Goal: Information Seeking & Learning: Check status

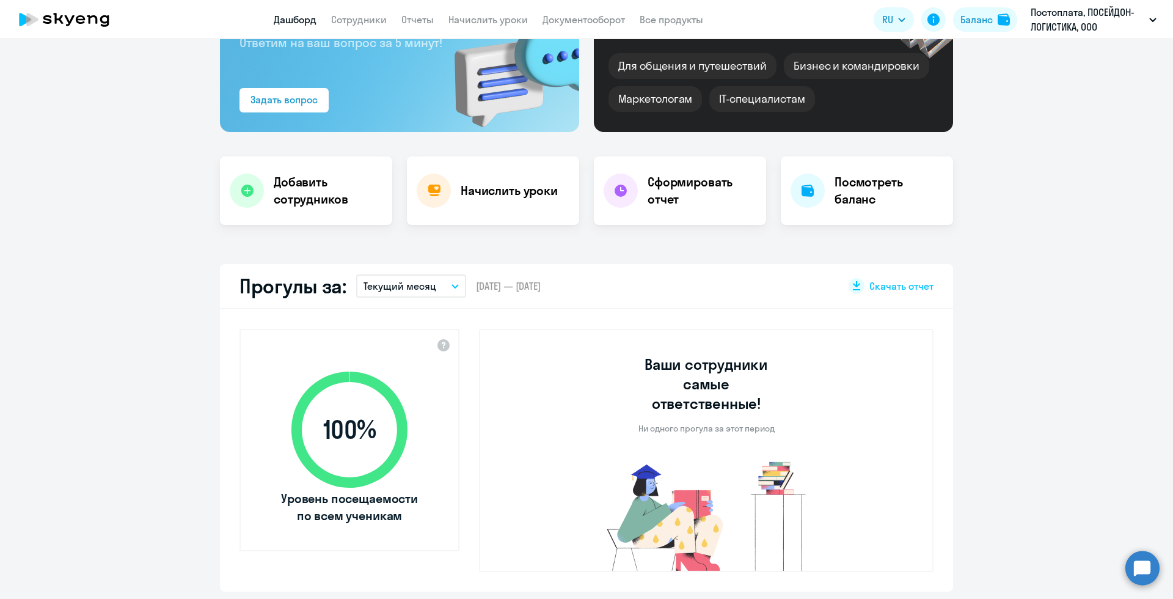
select select "30"
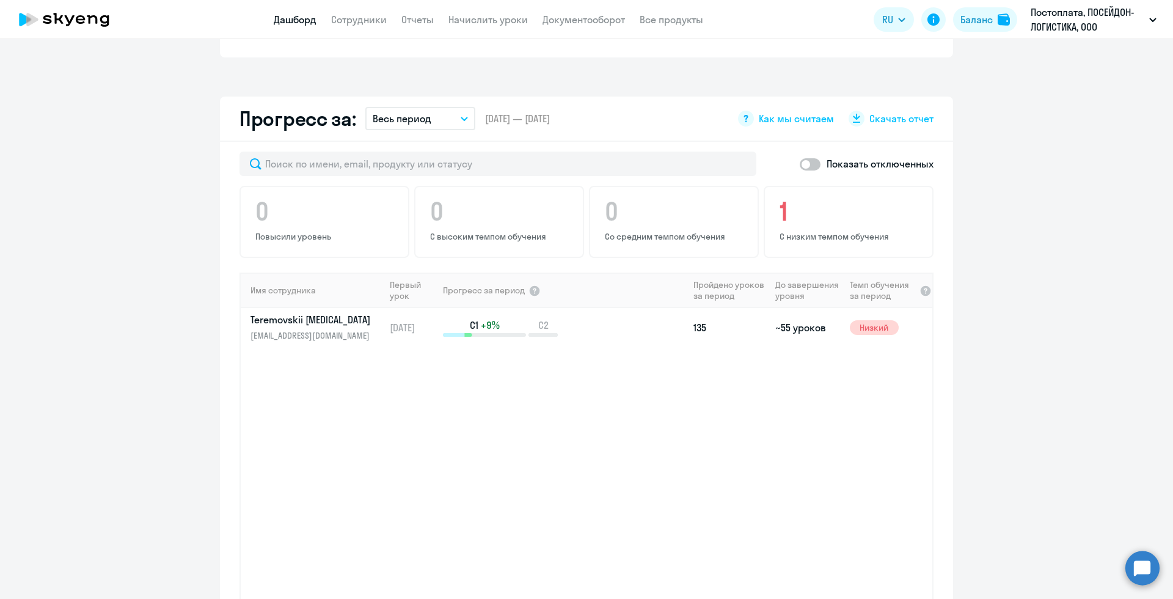
scroll to position [666, 0]
click at [625, 320] on div "C1 +9% C2" at bounding box center [565, 329] width 245 height 18
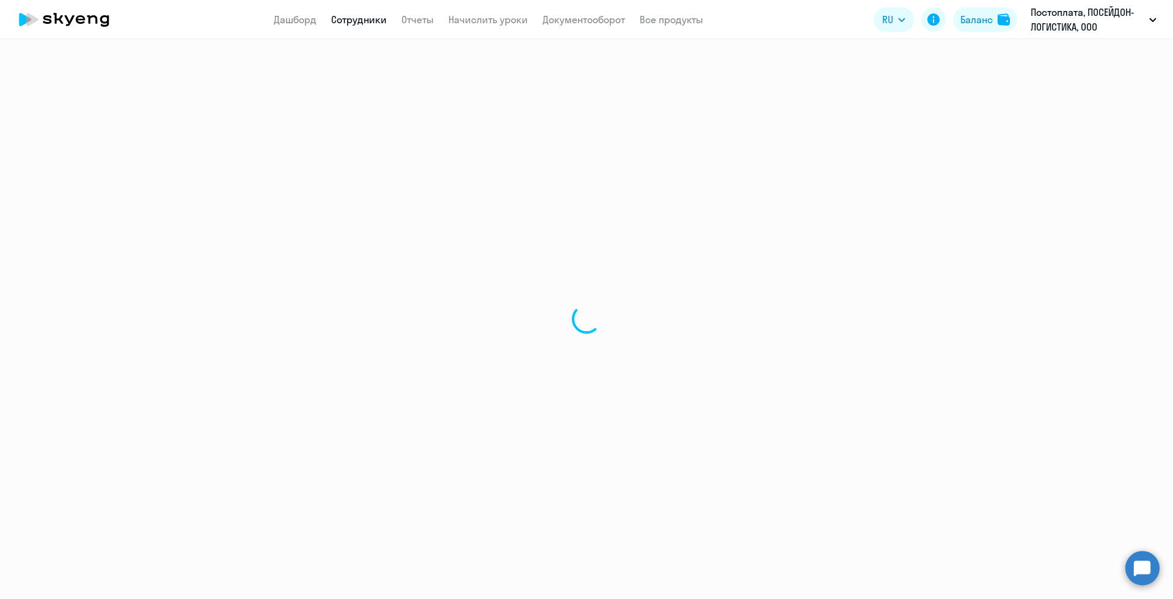
select select "english"
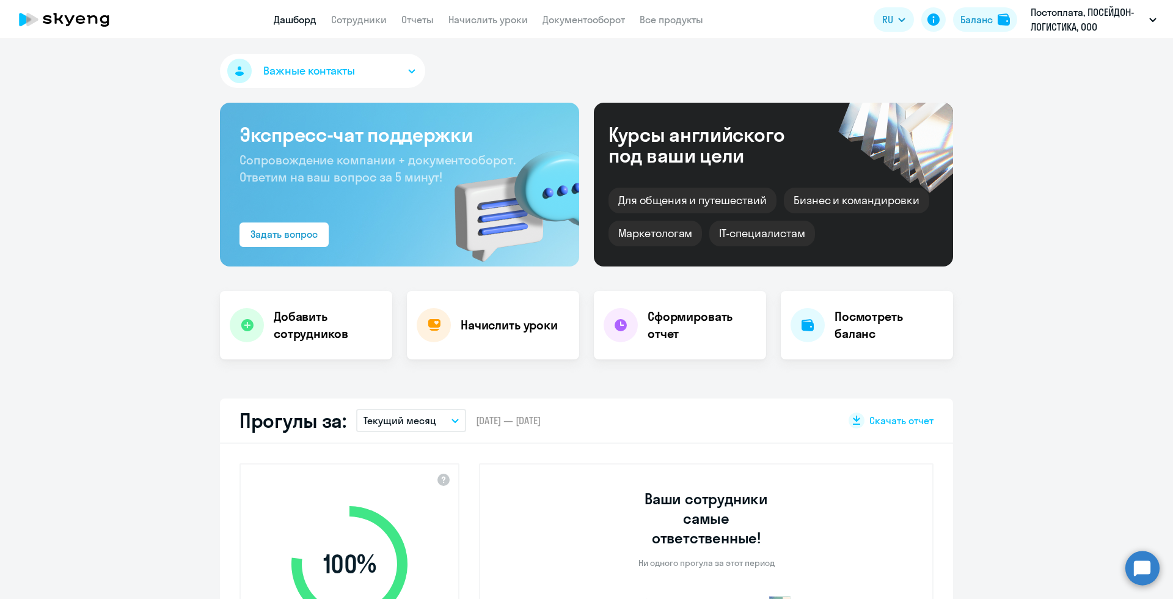
select select "30"
click at [841, 334] on h4 "Посмотреть баланс" at bounding box center [888, 325] width 109 height 34
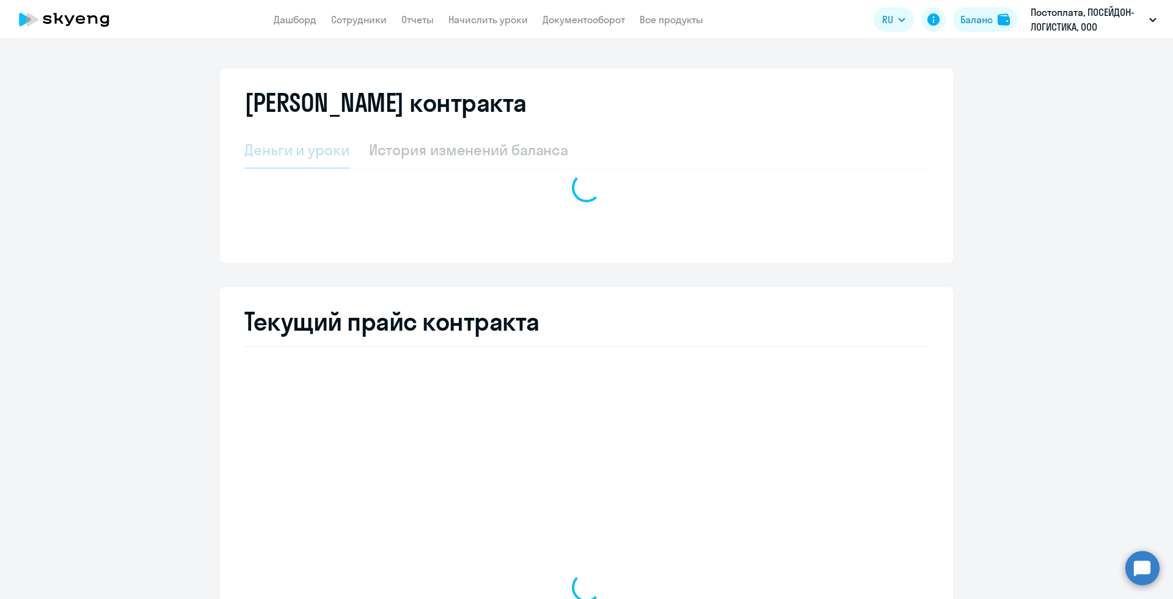
select select "english_adult_not_native_speaker"
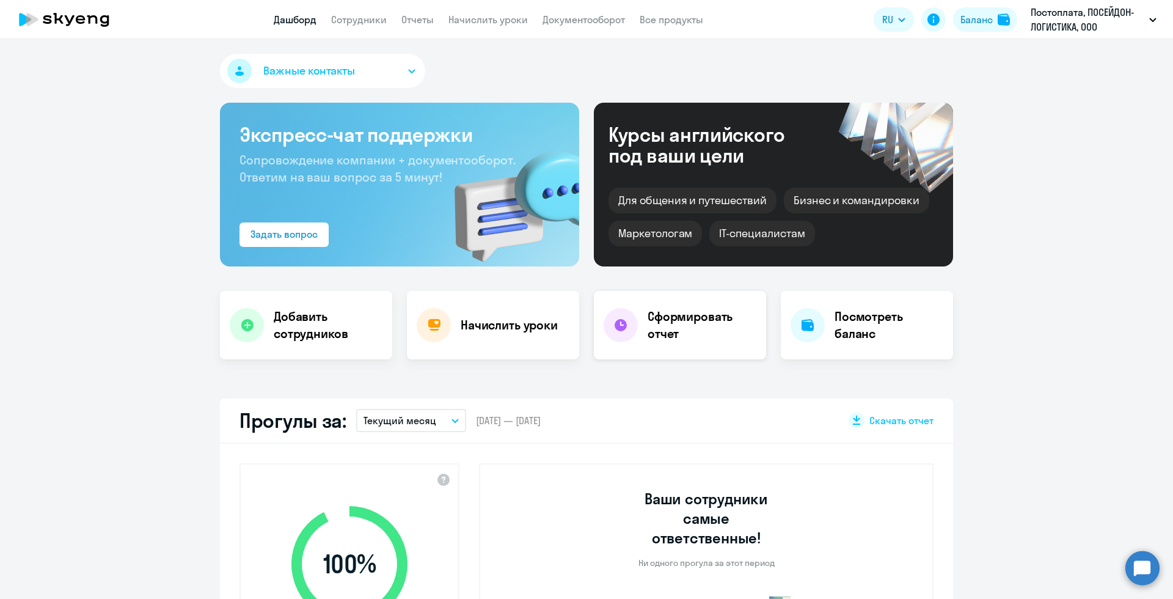
select select "30"
click at [692, 325] on h4 "Сформировать отчет" at bounding box center [701, 325] width 109 height 34
select select "30"
click at [368, 24] on link "Сотрудники" at bounding box center [359, 19] width 56 height 12
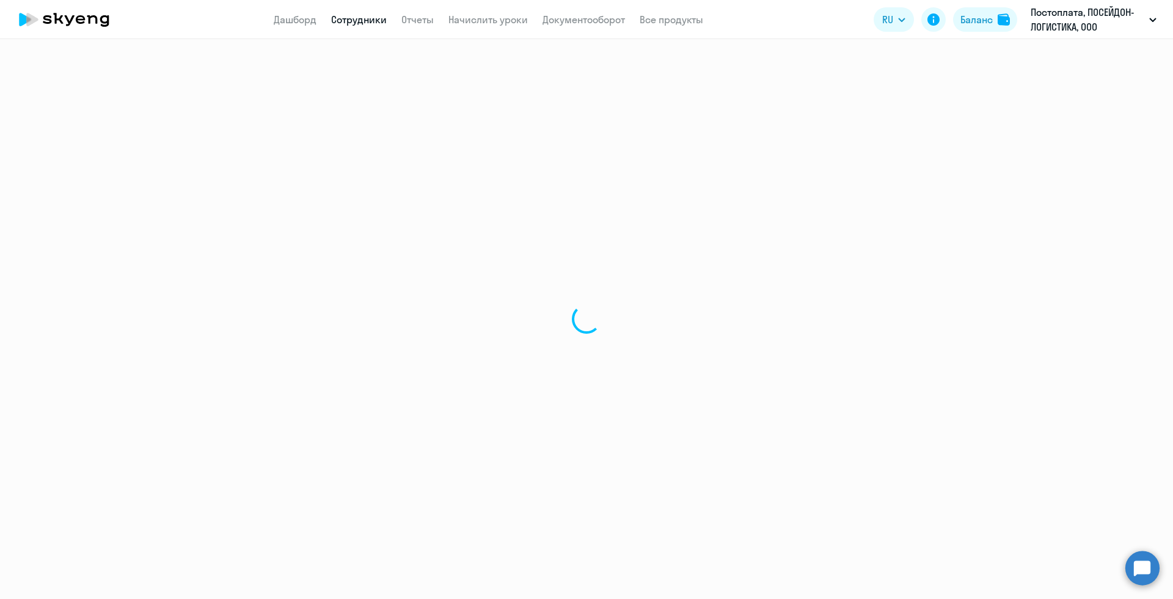
select select "30"
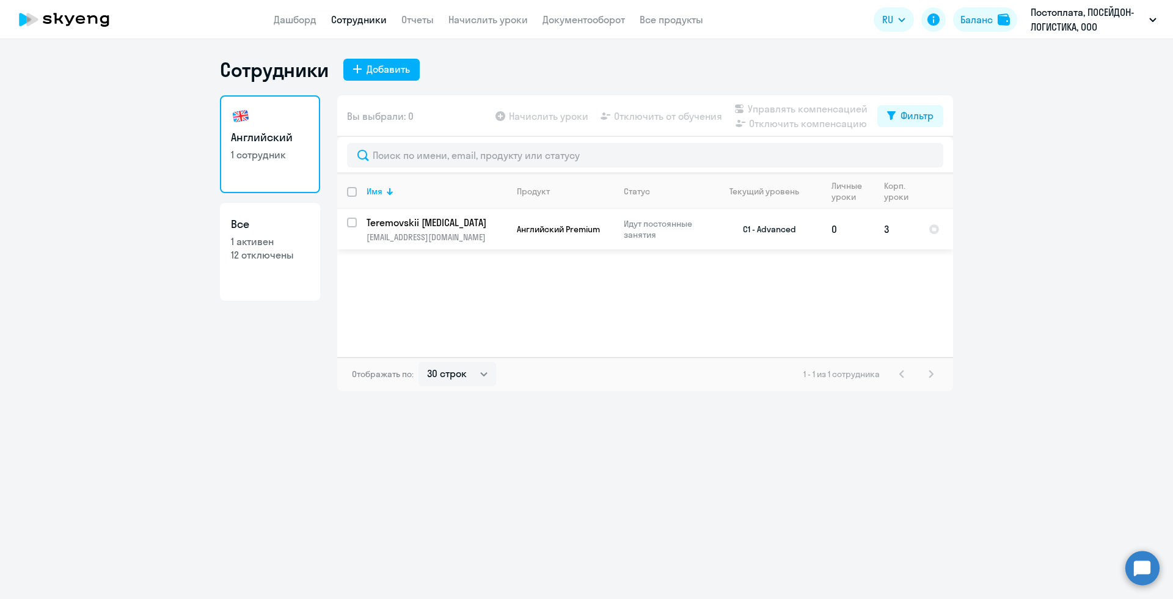
click at [871, 233] on td "0" at bounding box center [847, 229] width 53 height 40
select select "english"
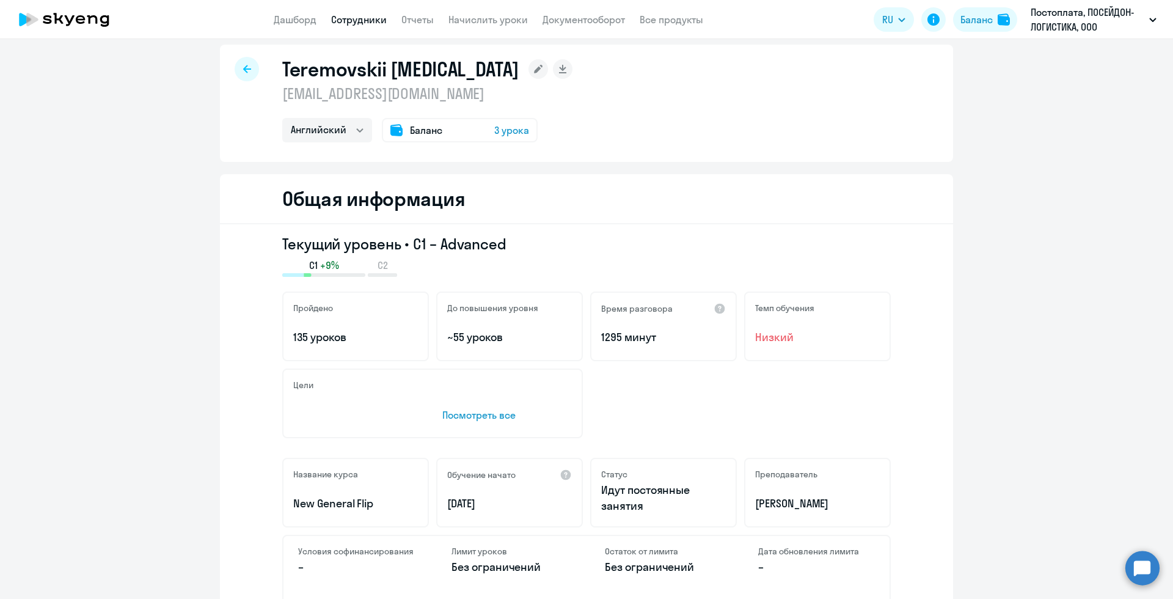
scroll to position [15, 0]
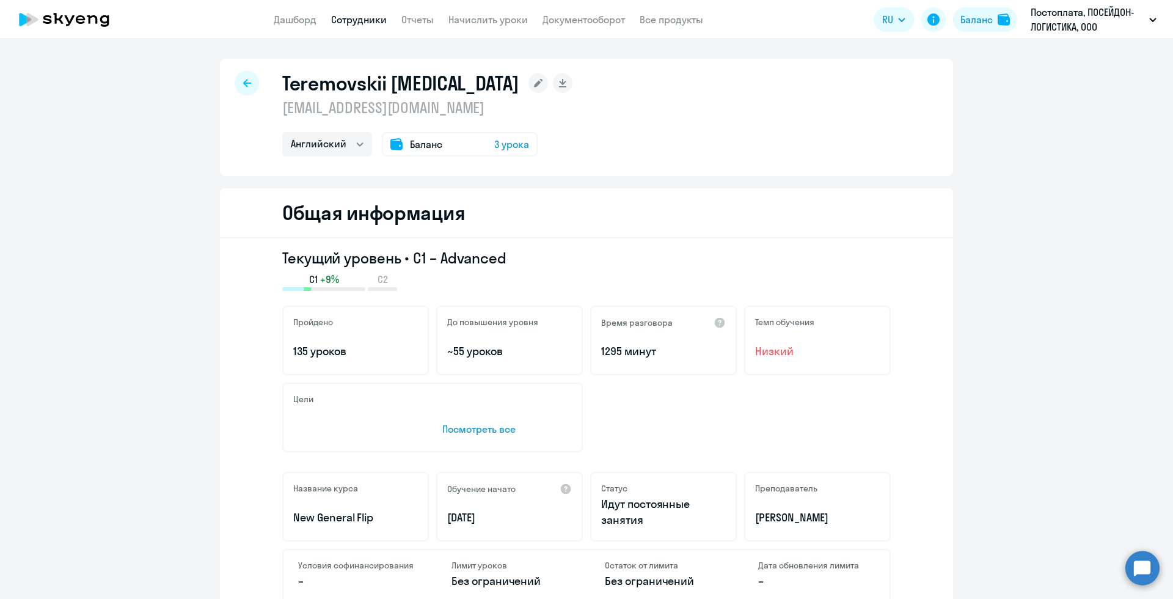
select select "30"
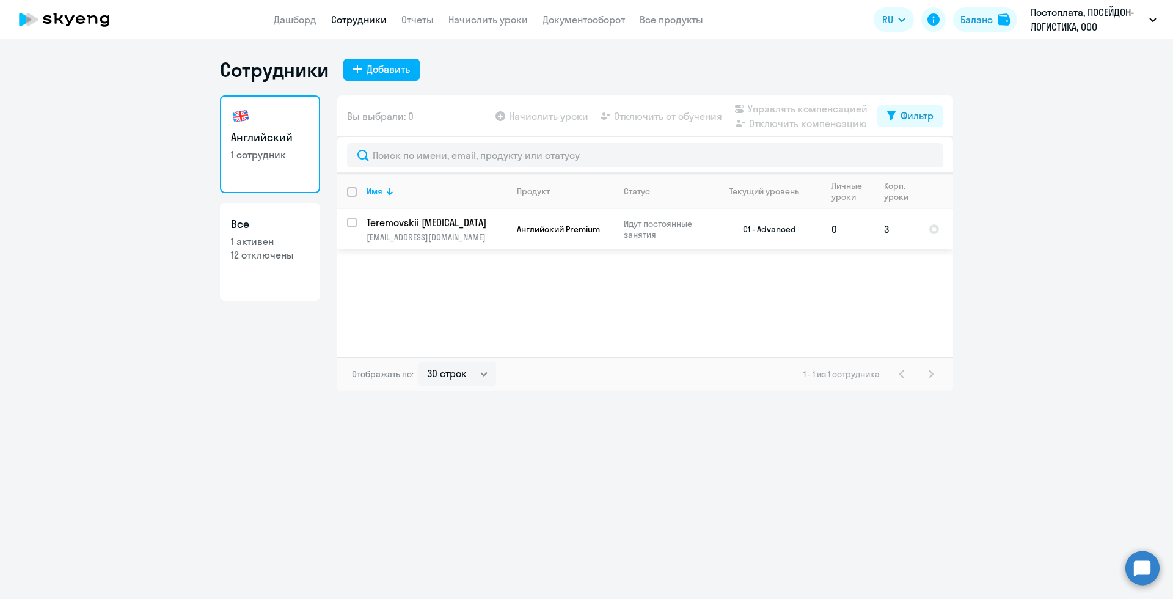
click at [889, 230] on td "3" at bounding box center [896, 229] width 45 height 40
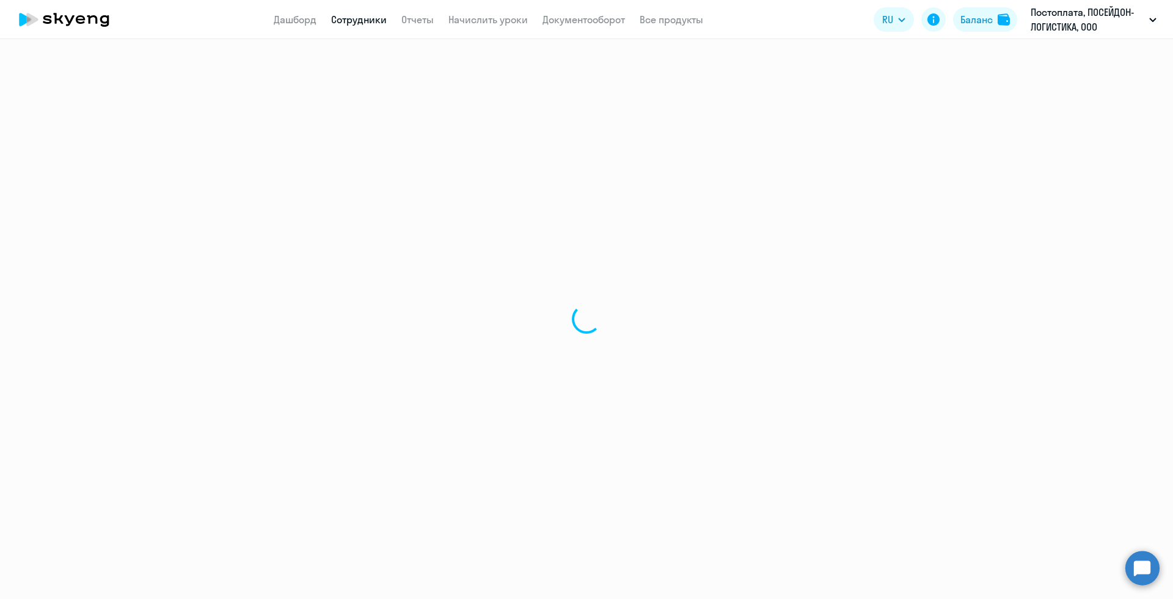
select select "english"
select select "30"
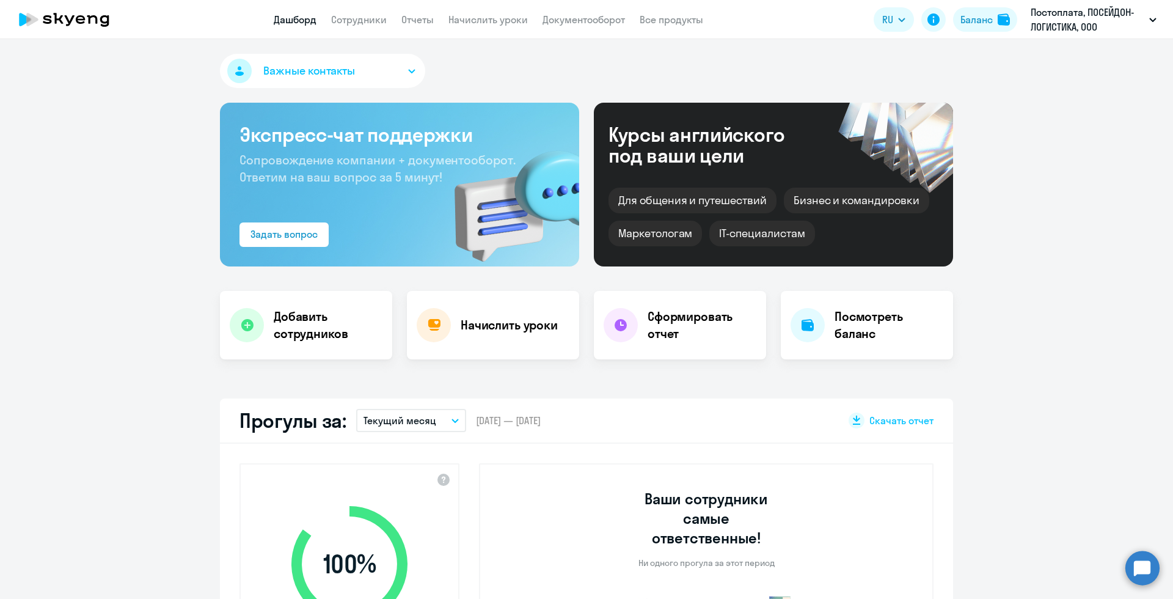
select select "30"
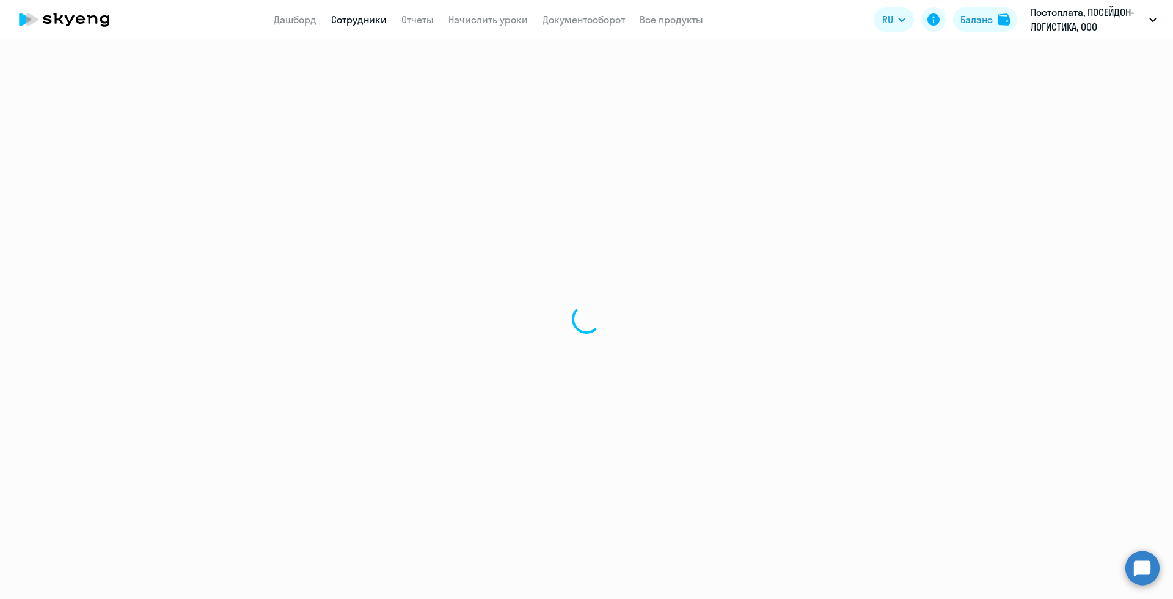
select select "30"
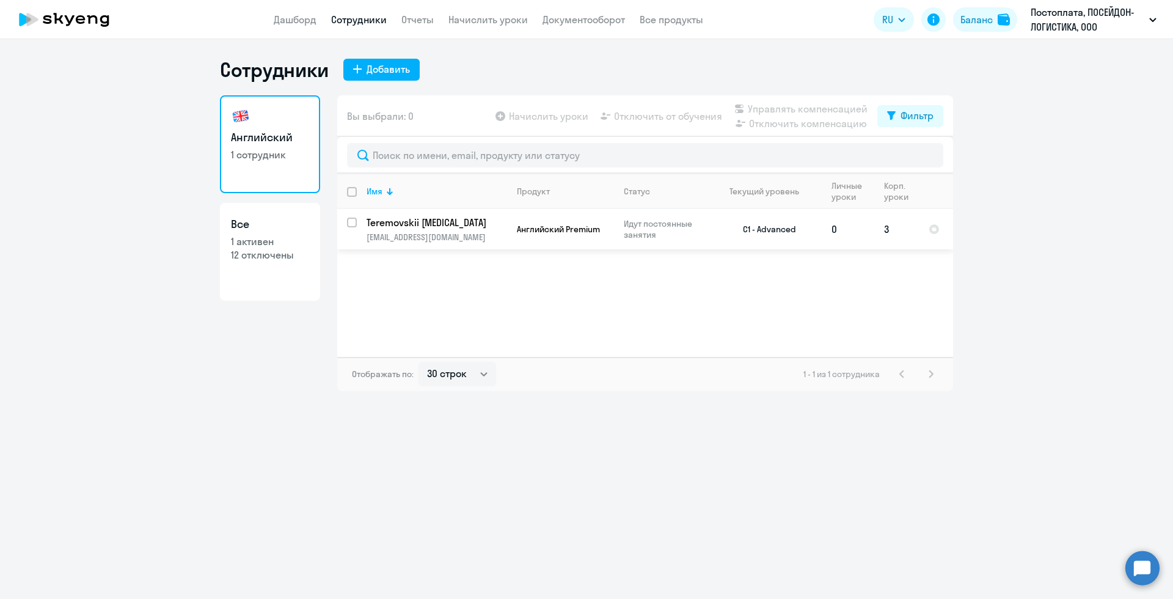
click at [559, 220] on td "Английский Premium" at bounding box center [560, 229] width 107 height 40
select select "english"
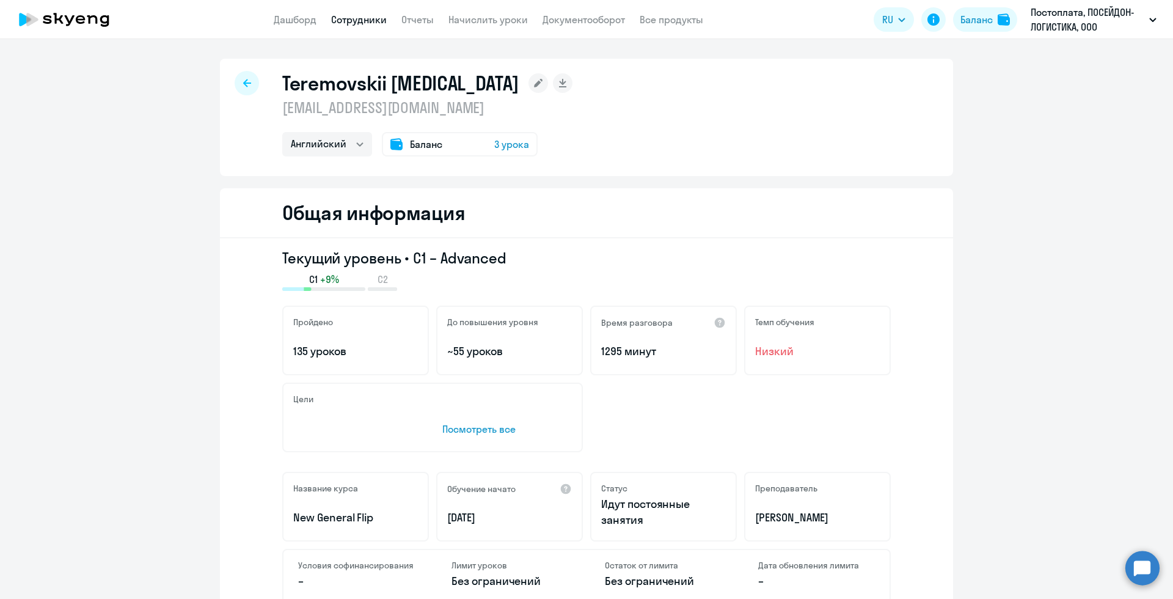
click at [490, 140] on div "Баланс 3 урока" at bounding box center [460, 144] width 156 height 24
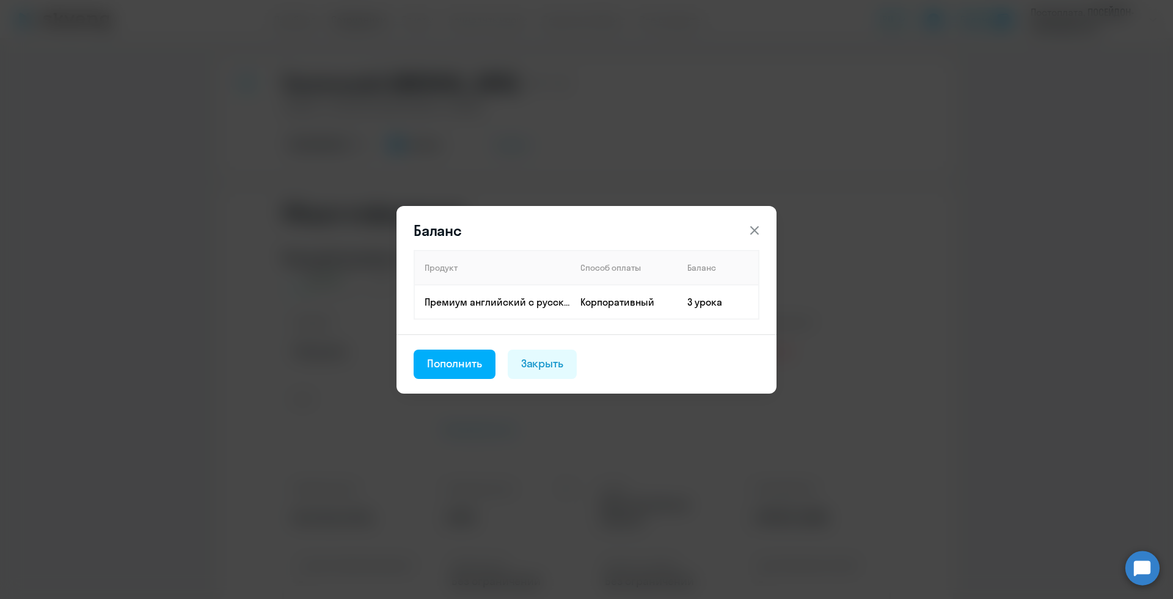
click at [758, 228] on icon at bounding box center [754, 230] width 15 height 15
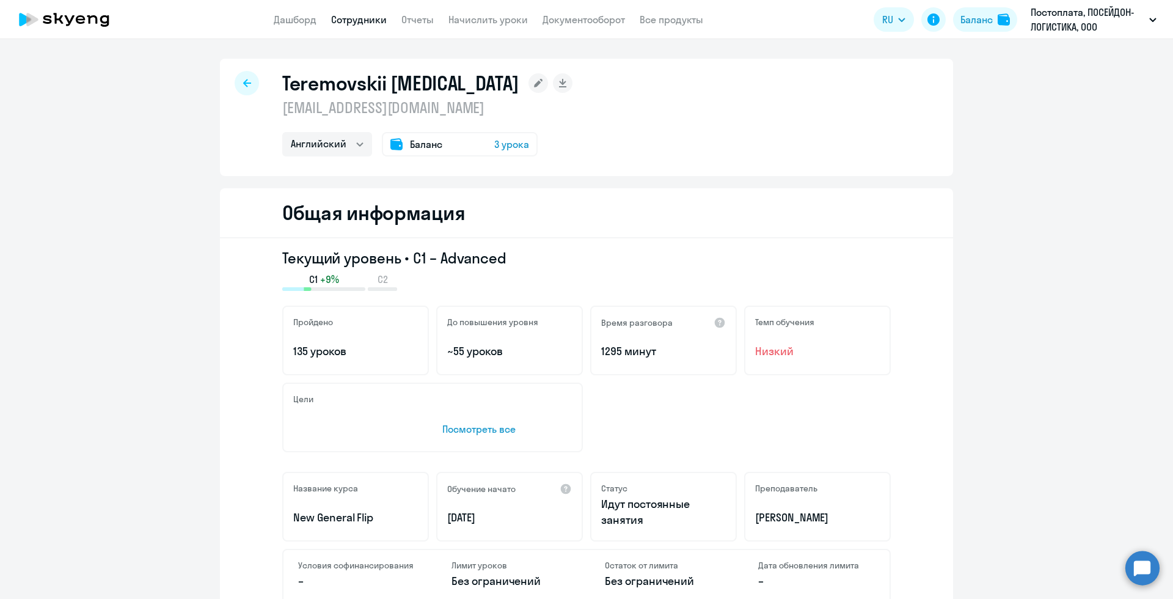
drag, startPoint x: 246, startPoint y: 126, endPoint x: 430, endPoint y: 184, distance: 193.2
drag, startPoint x: 272, startPoint y: 148, endPoint x: 559, endPoint y: 151, distance: 287.7
click at [559, 151] on div "Teremovskii [MEDICAL_DATA] [EMAIL_ADDRESS][DOMAIN_NAME] Английский Баланс 3 уро…" at bounding box center [586, 117] width 733 height 117
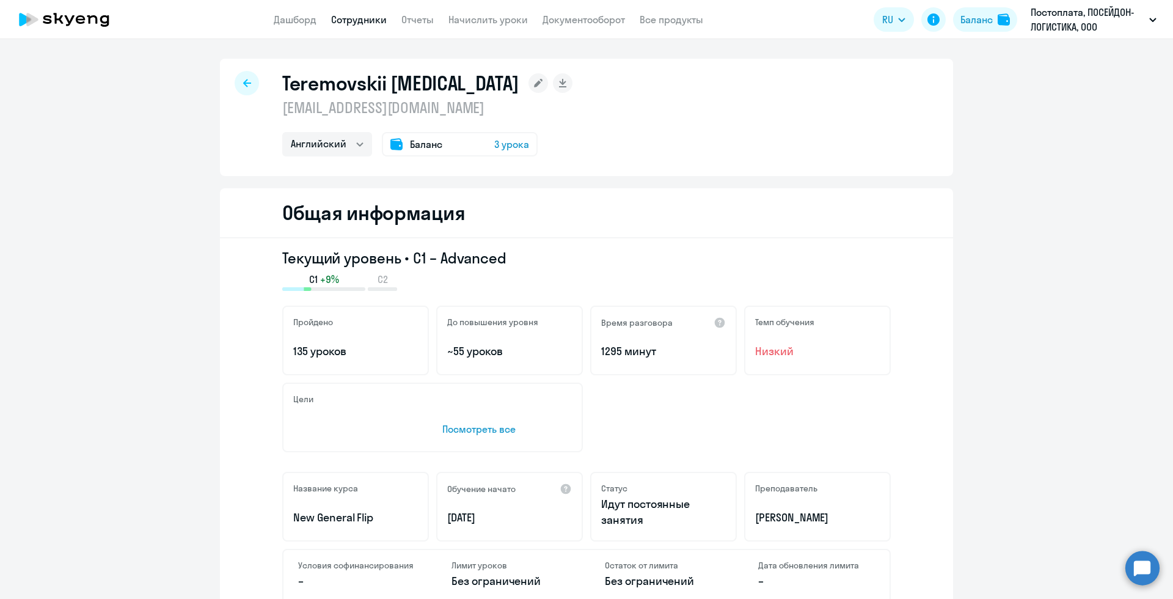
copy div "Английский Баланс 3 урока"
